Goal: Task Accomplishment & Management: Complete application form

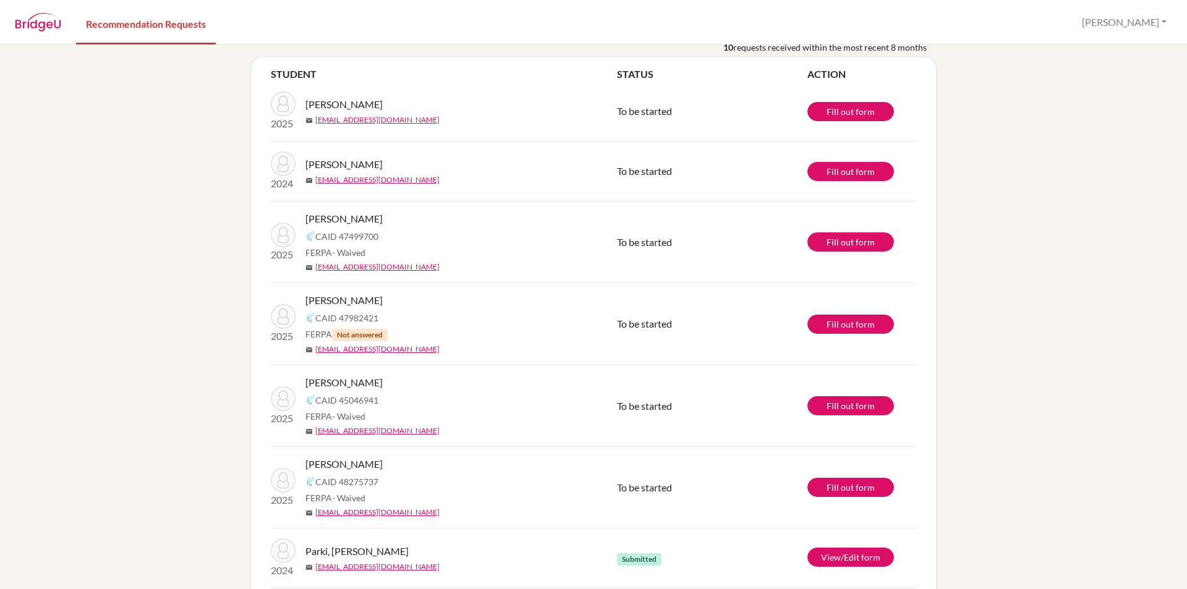
scroll to position [307, 0]
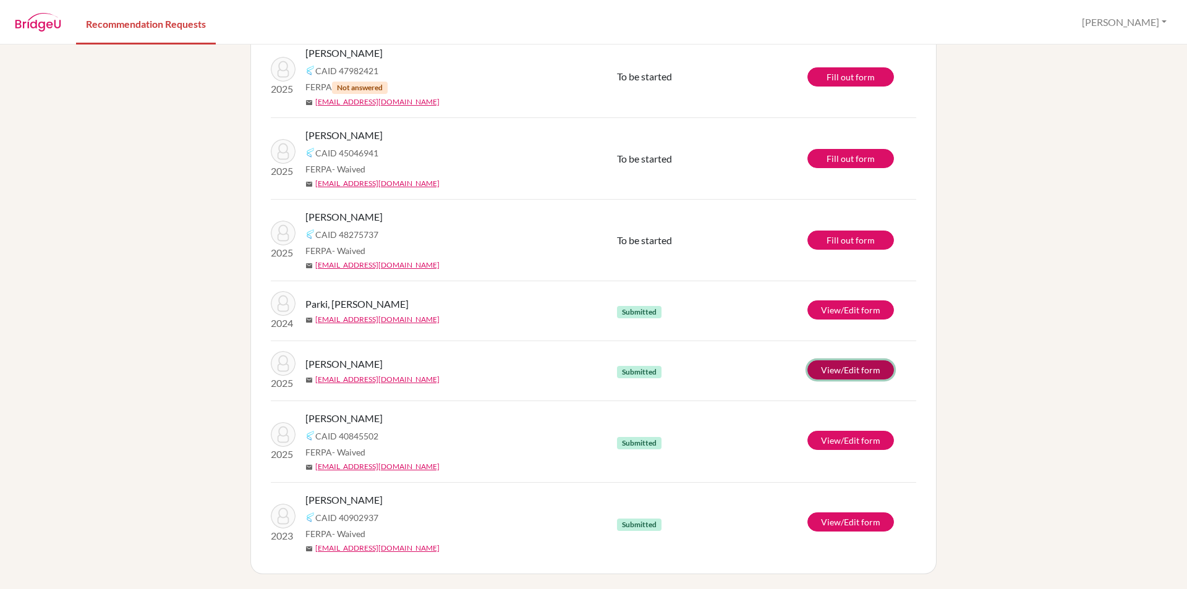
click at [863, 370] on link "View/Edit form" at bounding box center [850, 369] width 87 height 19
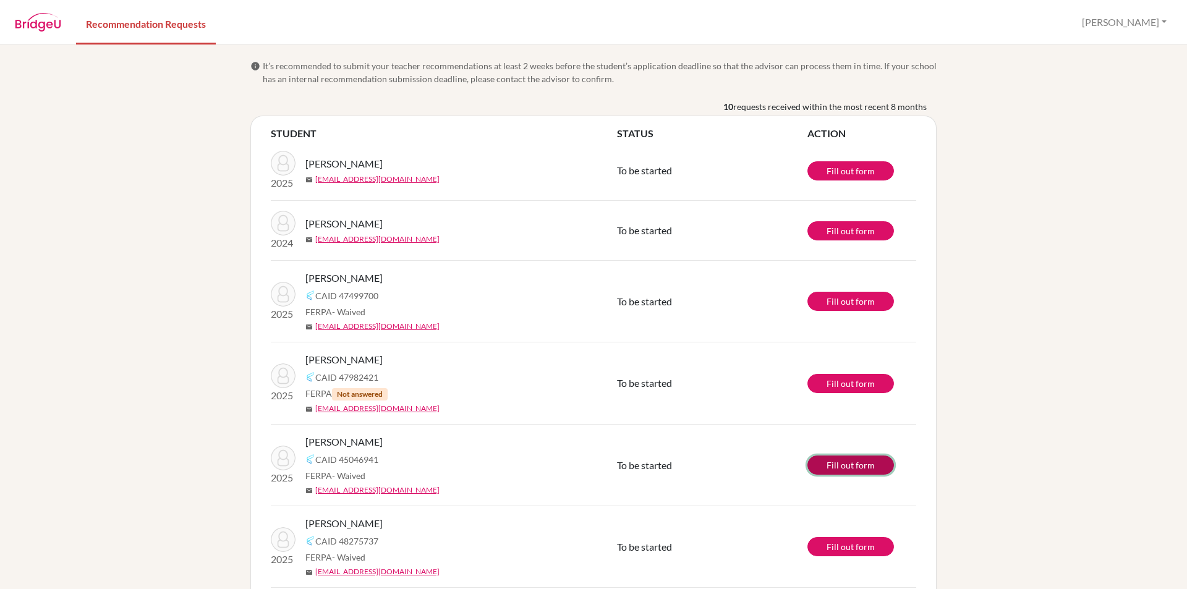
click at [835, 461] on link "Fill out form" at bounding box center [850, 465] width 87 height 19
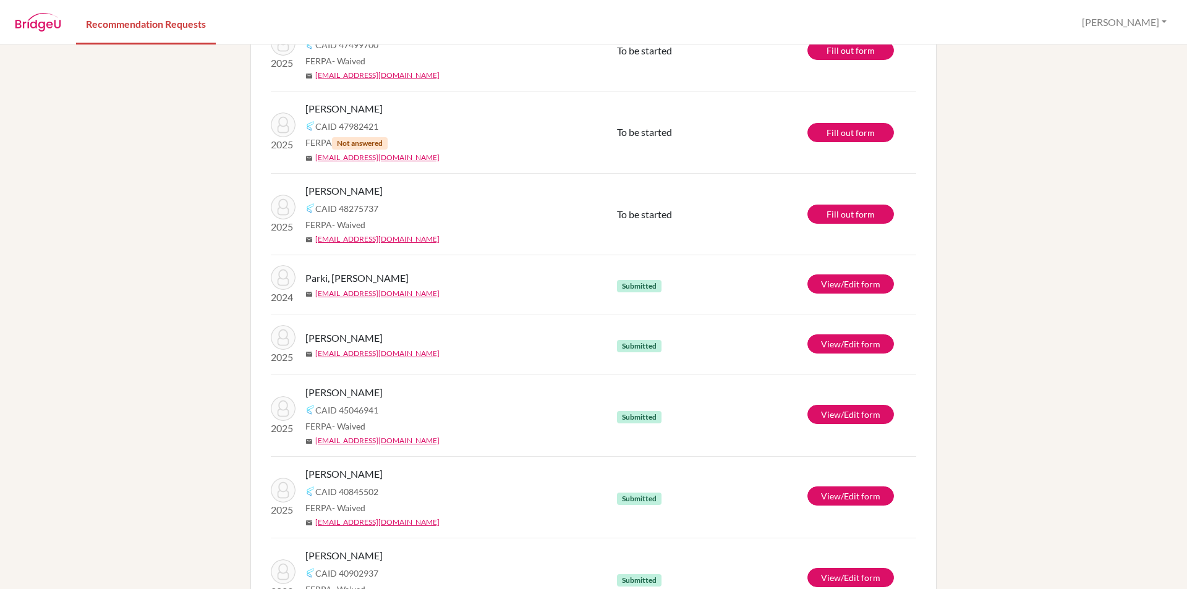
scroll to position [307, 0]
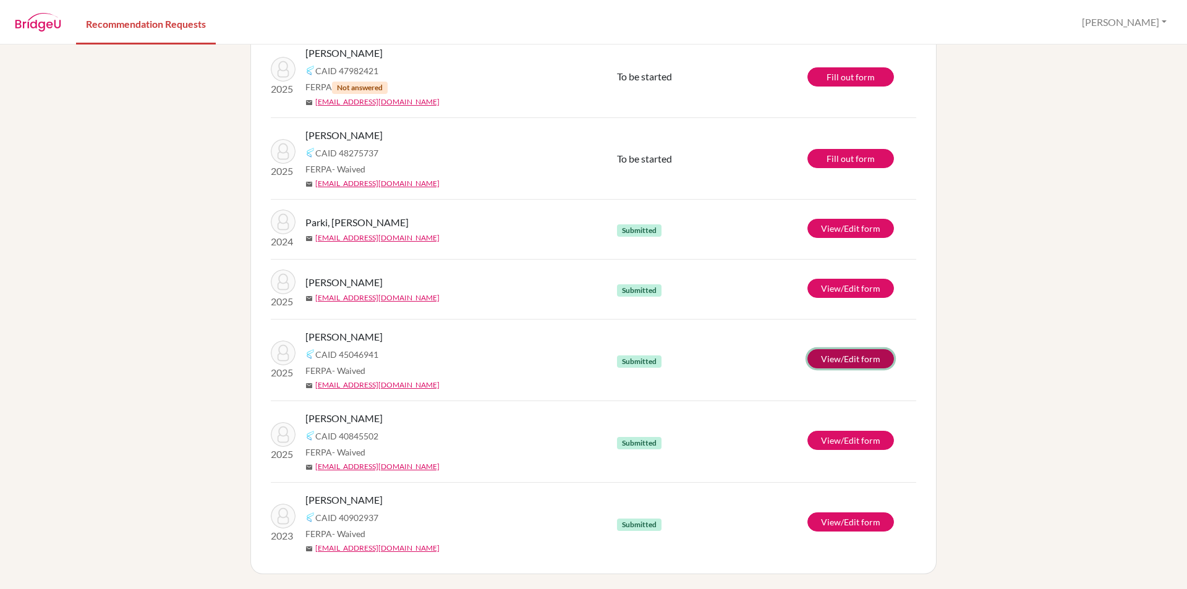
click at [840, 355] on link "View/Edit form" at bounding box center [850, 358] width 87 height 19
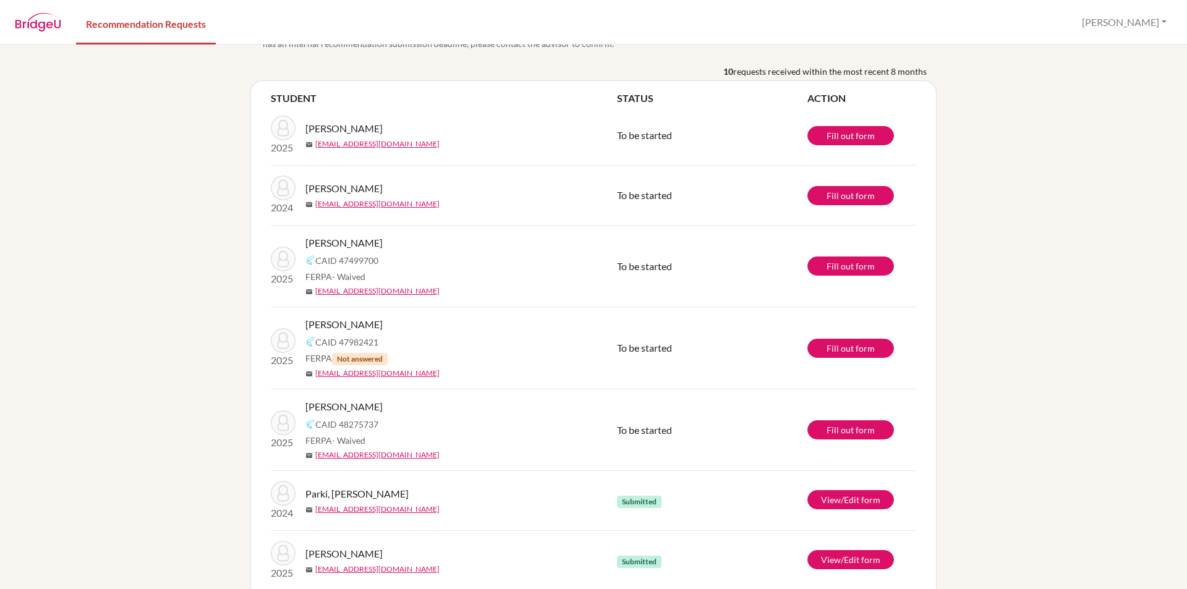
scroll to position [0, 0]
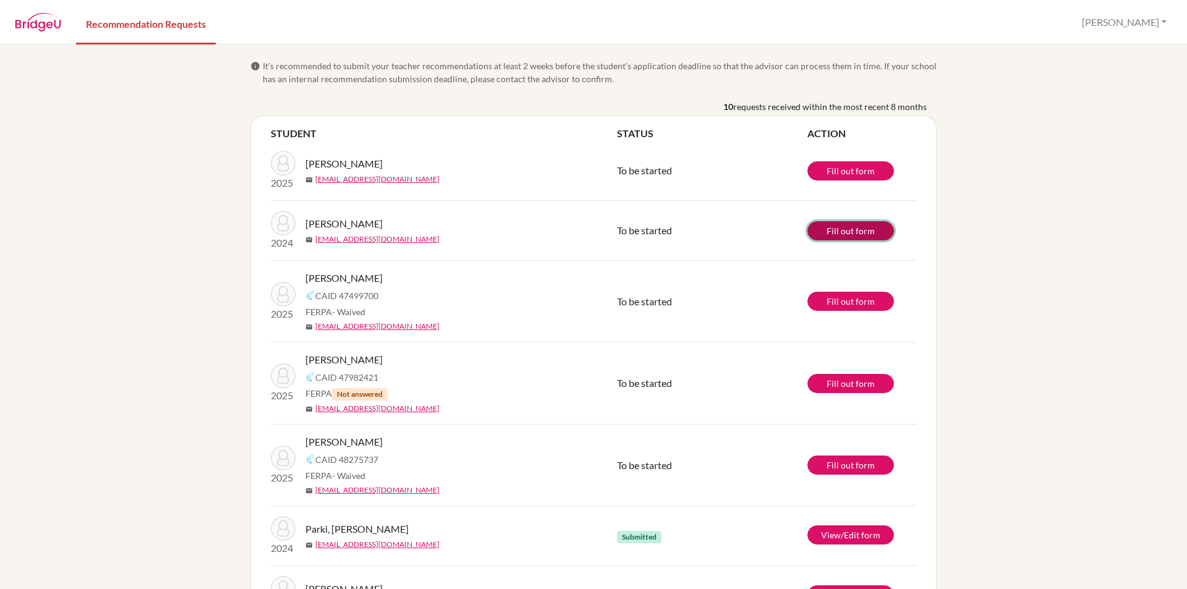
click at [865, 226] on link "Fill out form" at bounding box center [850, 230] width 87 height 19
